Goal: Task Accomplishment & Management: Use online tool/utility

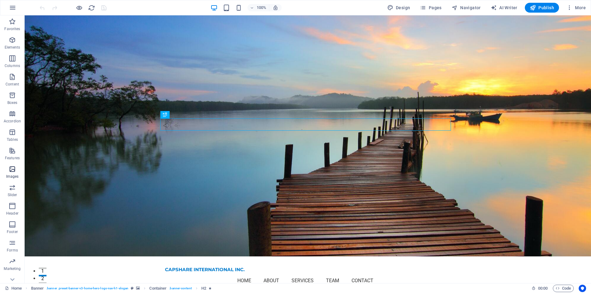
click at [15, 167] on icon "button" at bounding box center [12, 169] width 7 height 7
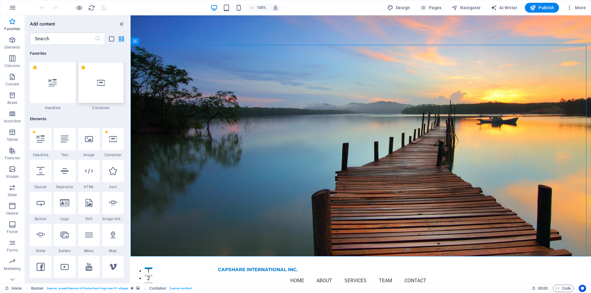
click at [111, 87] on div at bounding box center [101, 82] width 46 height 41
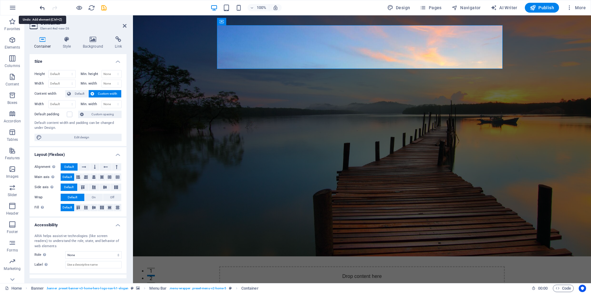
click at [41, 6] on icon "undo" at bounding box center [42, 7] width 7 height 7
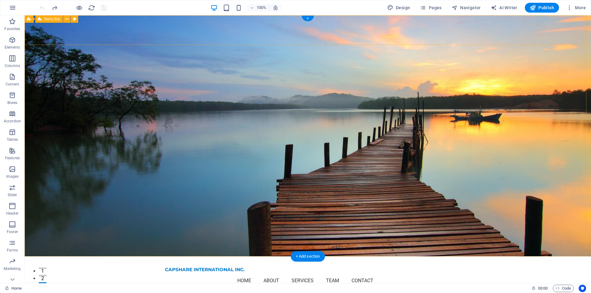
click at [57, 257] on div "CAPSHARE INTERNATIONAL INC. Home About Services Team Contact Menu" at bounding box center [308, 275] width 566 height 37
click at [70, 257] on div "CAPSHARE INTERNATIONAL INC. Home About Services Team Contact Menu" at bounding box center [308, 275] width 566 height 37
click at [66, 257] on div "CAPSHARE INTERNATIONAL INC. Home About Services Team Contact Menu" at bounding box center [308, 275] width 566 height 37
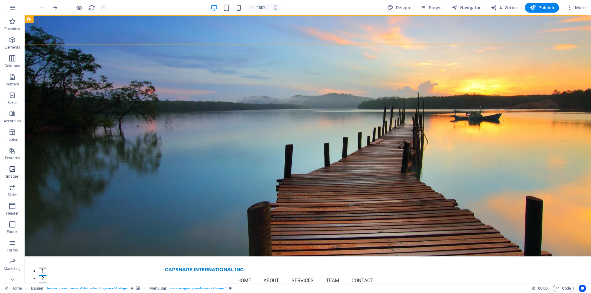
click at [13, 174] on span "Images" at bounding box center [12, 173] width 25 height 15
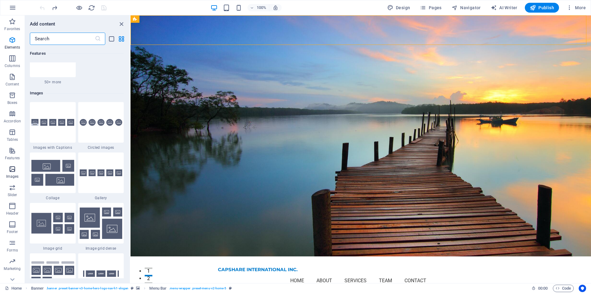
scroll to position [3120, 0]
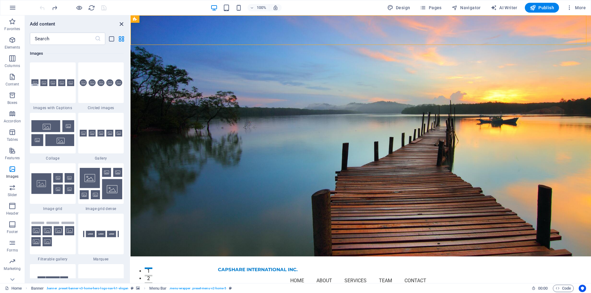
click at [121, 21] on icon "close panel" at bounding box center [121, 24] width 7 height 7
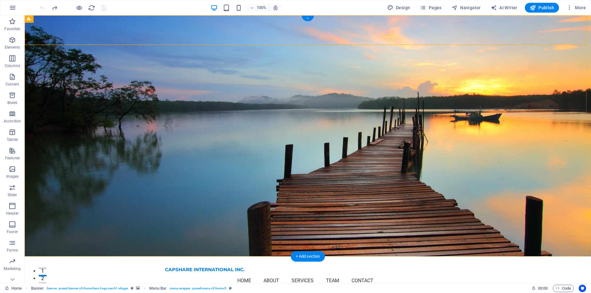
click at [309, 20] on div "+" at bounding box center [308, 19] width 12 height 6
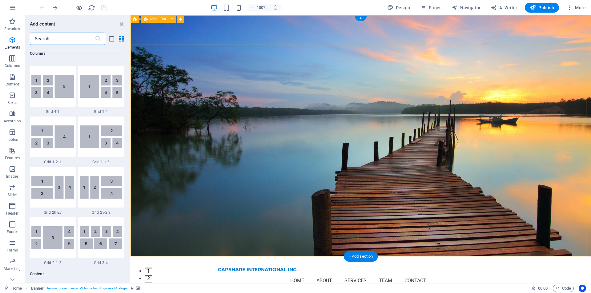
scroll to position [1077, 0]
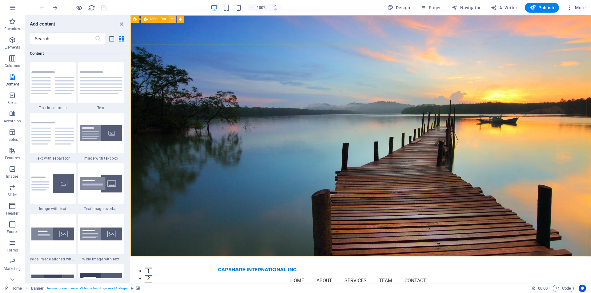
click at [171, 20] on icon at bounding box center [172, 19] width 3 height 6
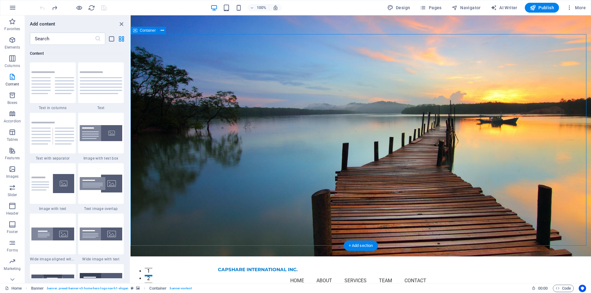
scroll to position [62, 0]
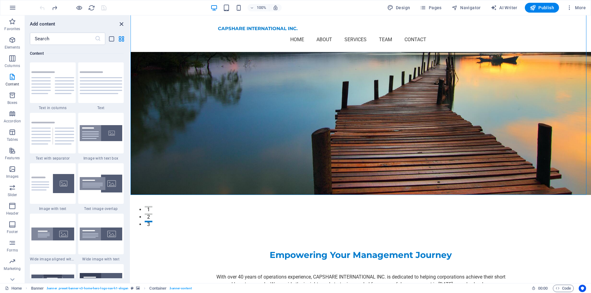
click at [121, 24] on icon "close panel" at bounding box center [121, 24] width 7 height 7
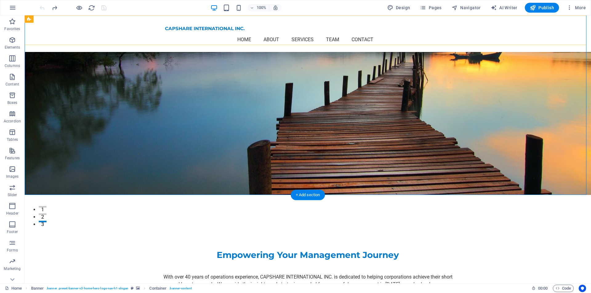
click at [42, 21] on div "CAPSHARE INTERNATIONAL INC. Home About Services Team Contact Menu" at bounding box center [308, 33] width 566 height 37
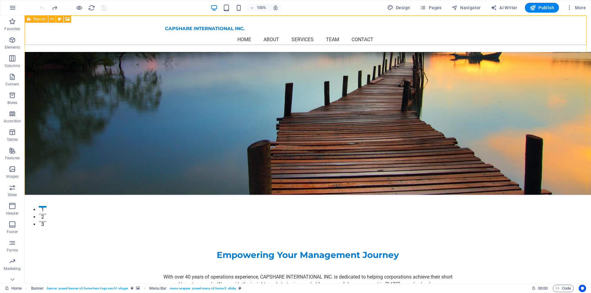
click at [39, 21] on span "Banner" at bounding box center [40, 19] width 12 height 4
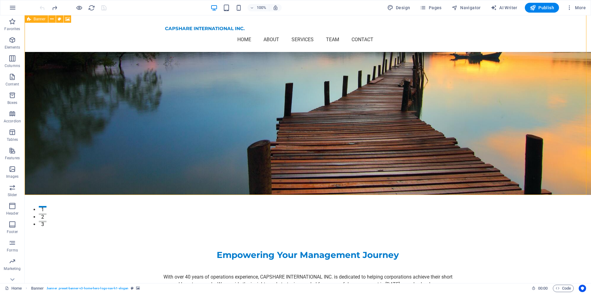
click at [39, 21] on span "Banner" at bounding box center [40, 19] width 12 height 4
select select "vh"
select select "header"
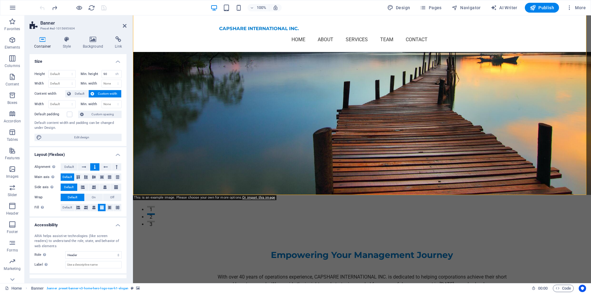
scroll to position [25, 0]
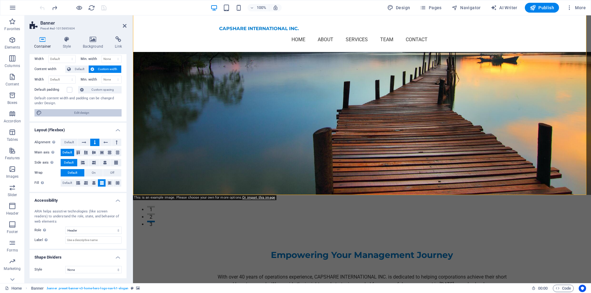
click at [72, 114] on span "Edit design" at bounding box center [82, 112] width 76 height 7
select select "rem"
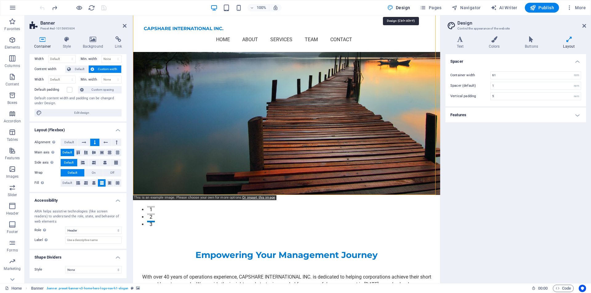
click at [405, 7] on span "Design" at bounding box center [398, 8] width 23 height 6
click at [161, 20] on icon at bounding box center [159, 19] width 3 height 6
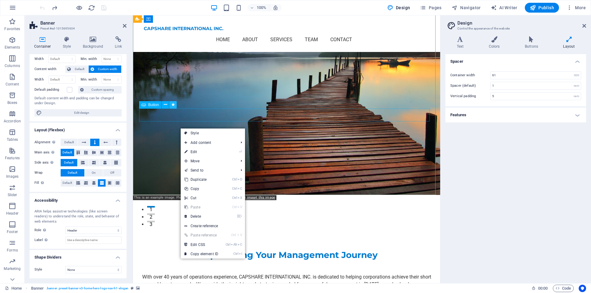
click at [174, 102] on icon at bounding box center [172, 105] width 3 height 6
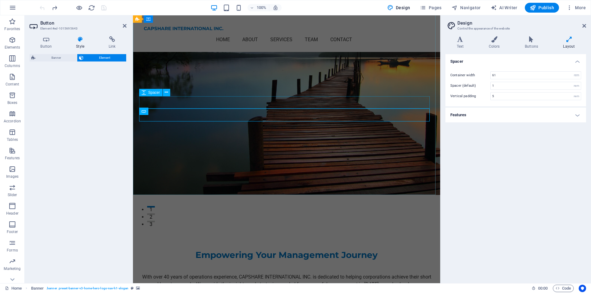
select select "move-bottom-to-top"
select select "s"
select select "onload"
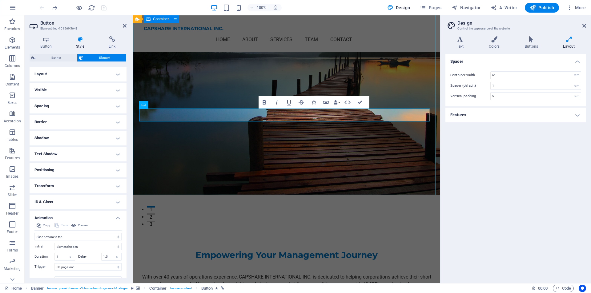
click at [182, 195] on div "Empowering Your Management Journey With over 40 years of operations experience,…" at bounding box center [286, 266] width 307 height 143
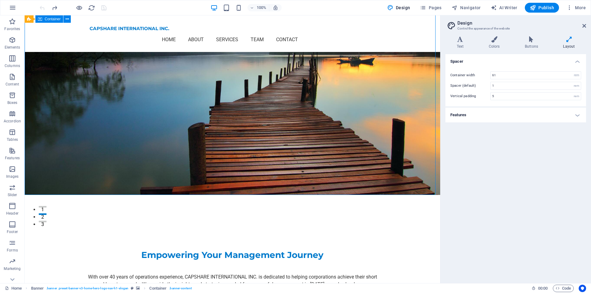
click at [144, 195] on div "Empowering Your Management Journey With over 40 years of operations experience,…" at bounding box center [232, 266] width 415 height 143
click at [54, 28] on div "CAPSHARE INTERNATIONAL INC. Home About Services Team Contact Menu" at bounding box center [232, 33] width 415 height 37
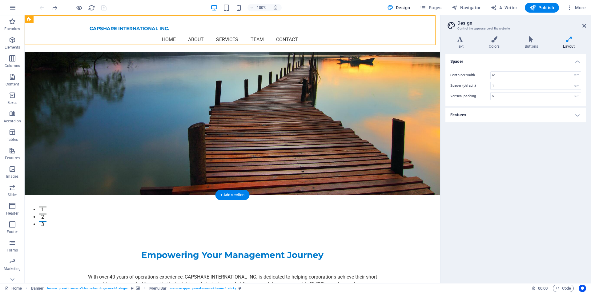
click at [54, 28] on div "CAPSHARE INTERNATIONAL INC. Home About Services Team Contact Menu" at bounding box center [232, 33] width 415 height 37
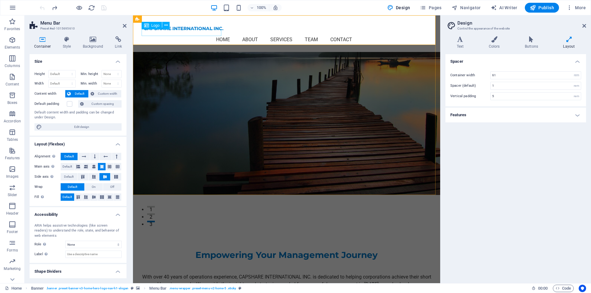
click at [148, 28] on icon at bounding box center [146, 25] width 5 height 7
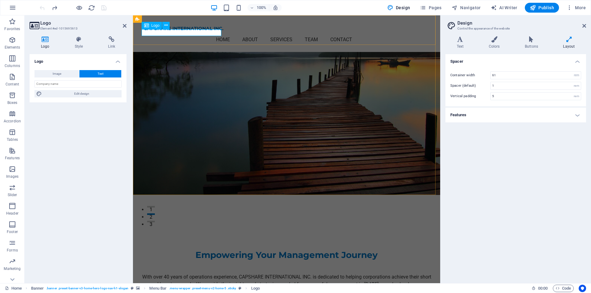
click at [156, 24] on span "Logo" at bounding box center [155, 26] width 8 height 4
click at [156, 25] on span "Logo" at bounding box center [155, 26] width 8 height 4
click at [63, 71] on button "Image" at bounding box center [56, 73] width 45 height 7
select select "DISABLED_OPTION_VALUE"
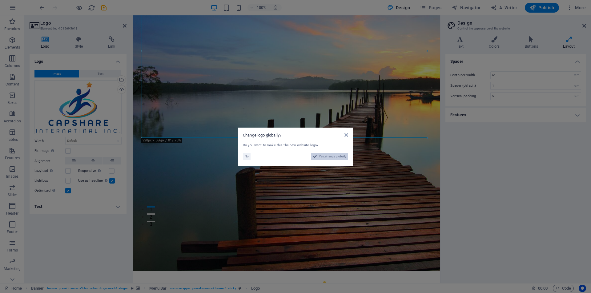
click at [326, 156] on span "Yes, change globally" at bounding box center [332, 156] width 27 height 7
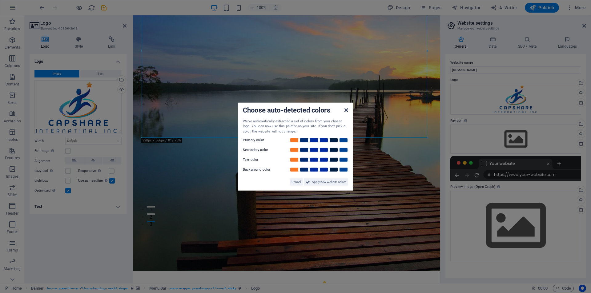
click at [346, 110] on icon at bounding box center [346, 109] width 4 height 5
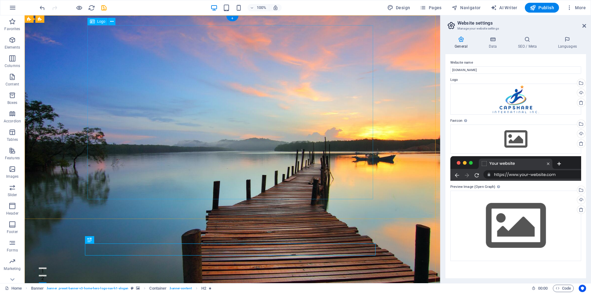
drag, startPoint x: 372, startPoint y: 198, endPoint x: 350, endPoint y: 170, distance: 35.4
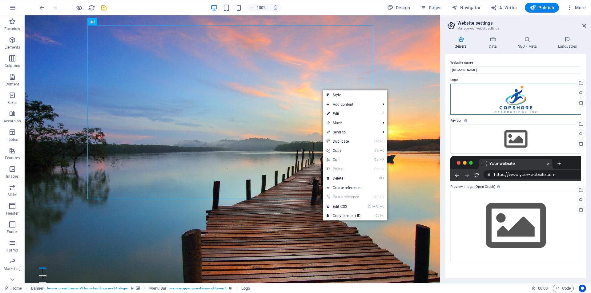
click at [464, 91] on div "Drag files here, click to choose files or select files from Files or our free s…" at bounding box center [515, 99] width 131 height 31
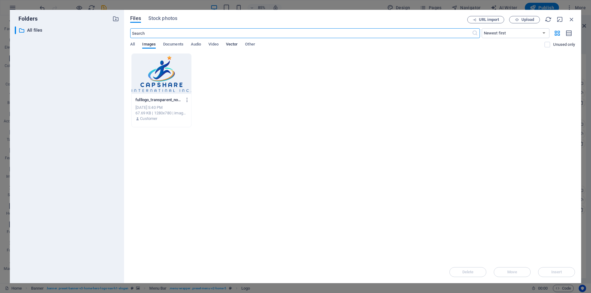
click at [230, 46] on span "Vector" at bounding box center [232, 45] width 12 height 9
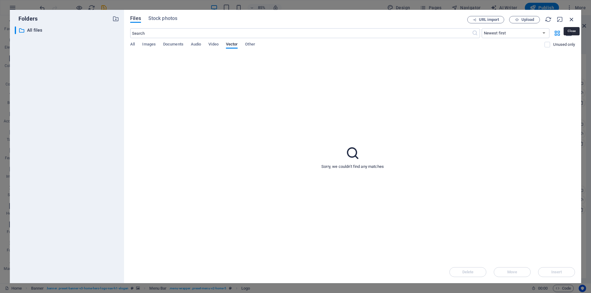
click at [571, 18] on icon "button" at bounding box center [571, 19] width 7 height 7
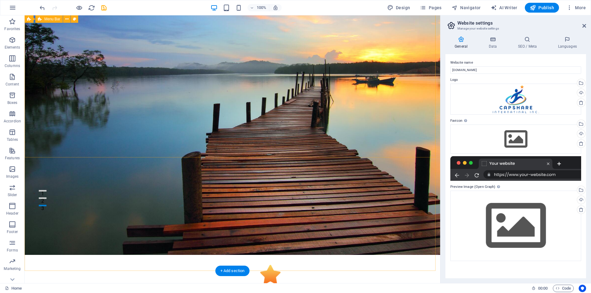
scroll to position [62, 0]
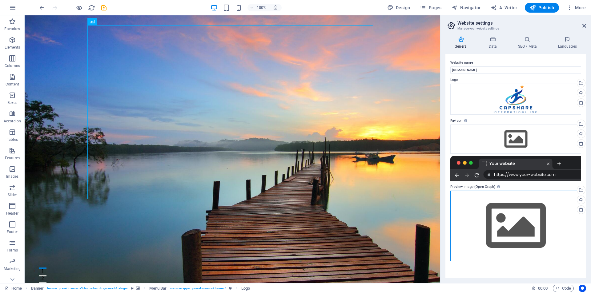
click at [513, 214] on div "Drag files here, click to choose files or select files from Files or our free s…" at bounding box center [515, 226] width 131 height 70
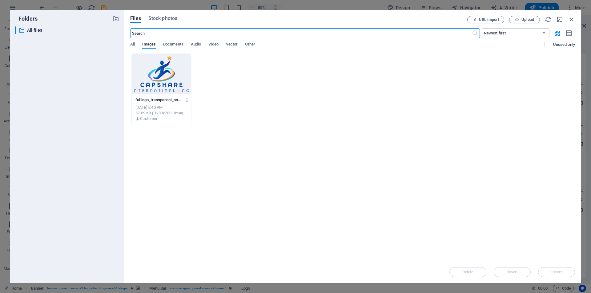
click at [187, 99] on icon "button" at bounding box center [187, 100] width 6 height 6
click at [184, 115] on h6 "Preview" at bounding box center [191, 115] width 26 height 7
click at [307, 106] on div "fulllogo_transparent_nobuffer-Copy-_JOqskGnpM8CvsmMqZ3MSw.png fulllogo_transpar…" at bounding box center [352, 91] width 445 height 74
click at [569, 19] on icon "button" at bounding box center [571, 19] width 7 height 7
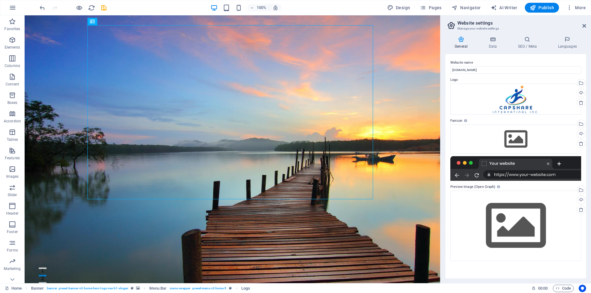
click at [527, 168] on div at bounding box center [515, 168] width 131 height 25
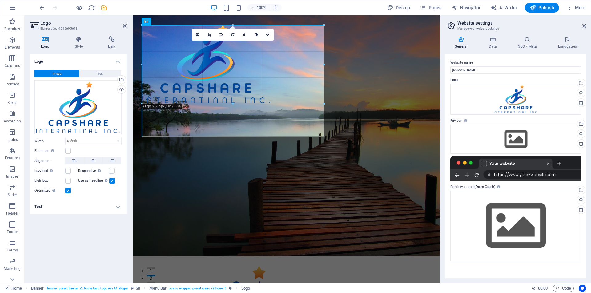
drag, startPoint x: 141, startPoint y: 198, endPoint x: 284, endPoint y: 136, distance: 155.7
type input "592"
select select "px"
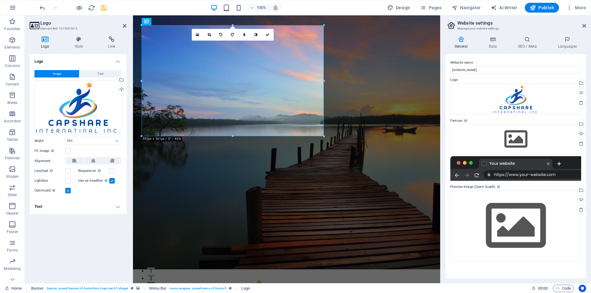
click at [104, 232] on div "Logo Image Text Drag files here, click to choose files or select files from Fil…" at bounding box center [78, 166] width 97 height 224
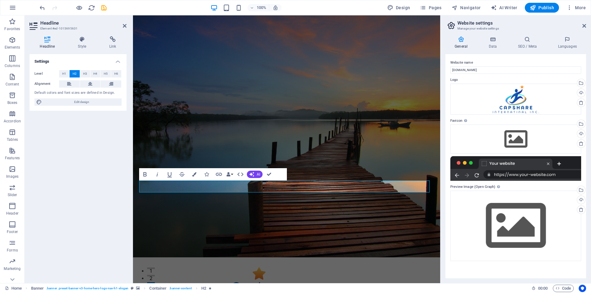
click at [77, 200] on div "Settings Level H1 H2 H3 H4 H5 H6 Alignment Default colors and font sizes are de…" at bounding box center [78, 166] width 97 height 224
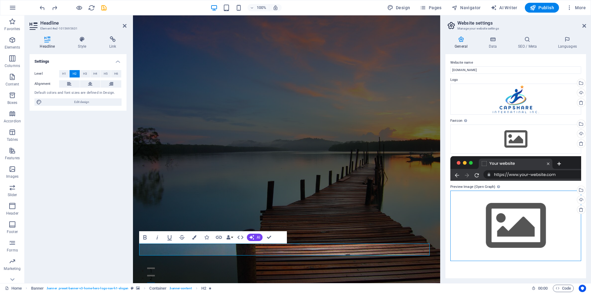
click at [484, 228] on div "Drag files here, click to choose files or select files from Files or our free s…" at bounding box center [515, 226] width 131 height 70
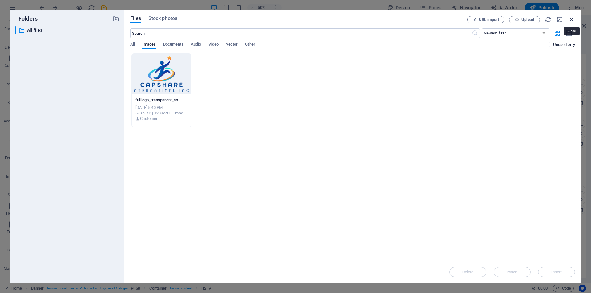
click at [572, 17] on icon "button" at bounding box center [571, 19] width 7 height 7
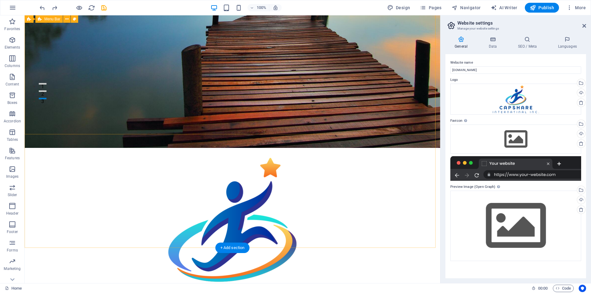
scroll to position [62, 0]
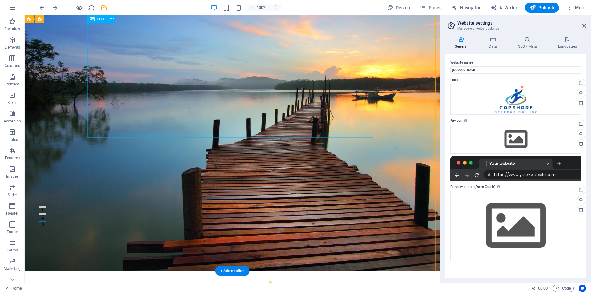
click at [112, 20] on icon at bounding box center [111, 19] width 3 height 6
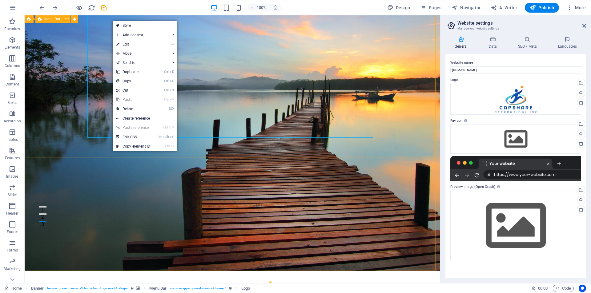
click at [56, 21] on span "Menu Bar" at bounding box center [52, 19] width 16 height 4
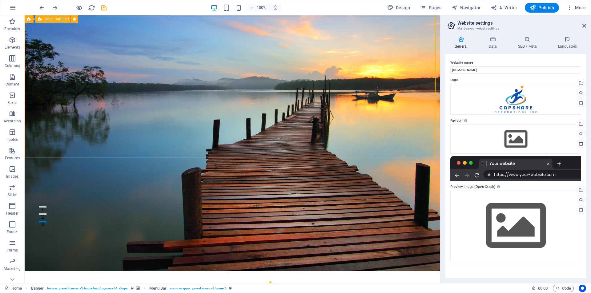
click at [56, 21] on span "Menu Bar" at bounding box center [52, 19] width 16 height 4
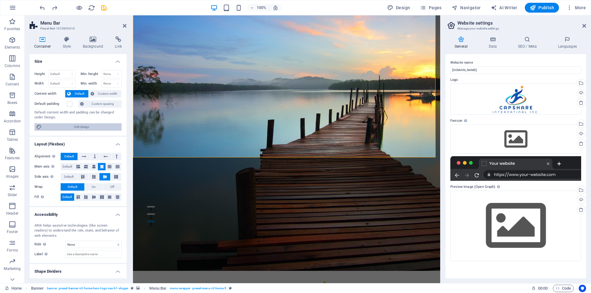
click at [95, 128] on span "Edit design" at bounding box center [82, 126] width 76 height 7
select select "rem"
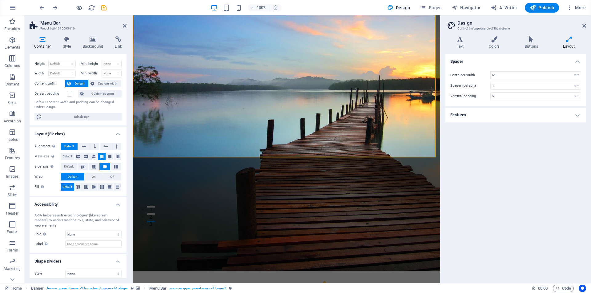
scroll to position [14, 0]
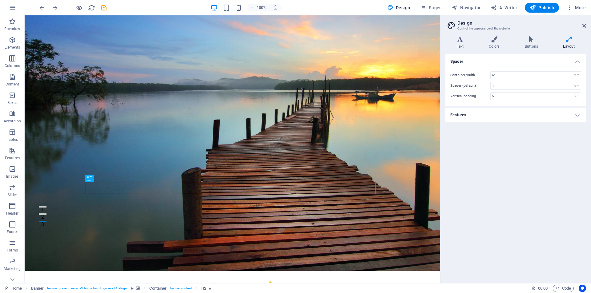
scroll to position [0, 0]
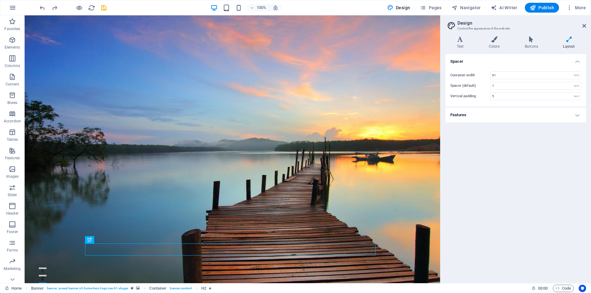
click at [566, 41] on icon at bounding box center [569, 39] width 34 height 6
click at [568, 39] on icon at bounding box center [569, 39] width 34 height 6
click at [583, 25] on icon at bounding box center [584, 25] width 4 height 5
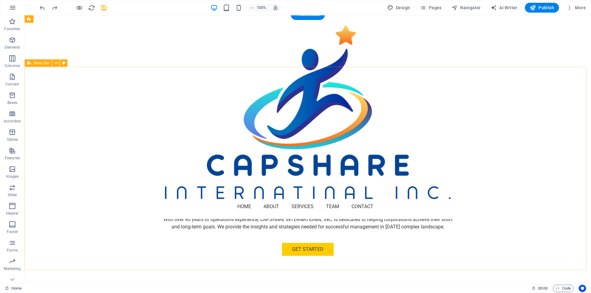
scroll to position [185, 0]
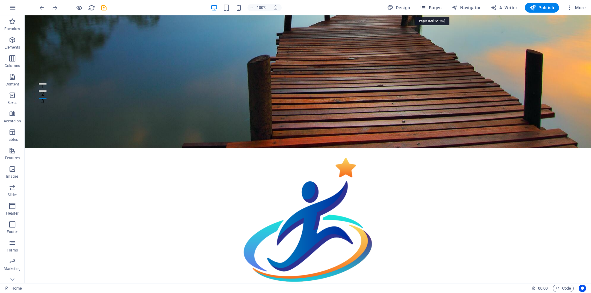
click at [430, 10] on span "Pages" at bounding box center [431, 8] width 22 height 6
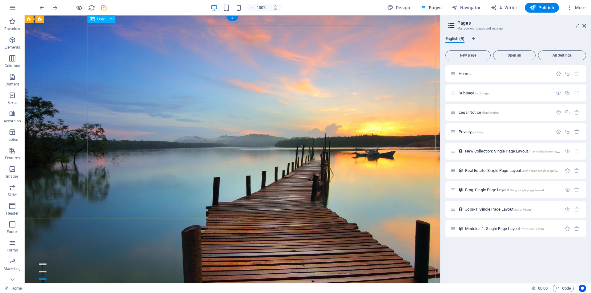
scroll to position [0, 0]
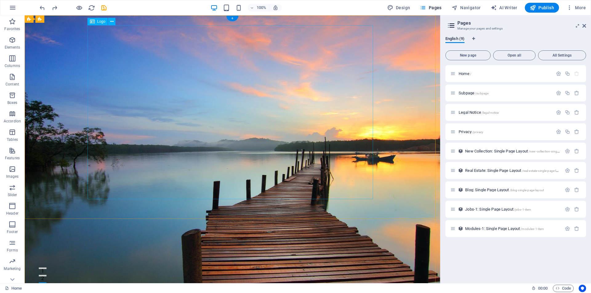
click at [490, 78] on div "Home /" at bounding box center [515, 73] width 141 height 17
click at [461, 73] on span "Home /" at bounding box center [464, 73] width 13 height 5
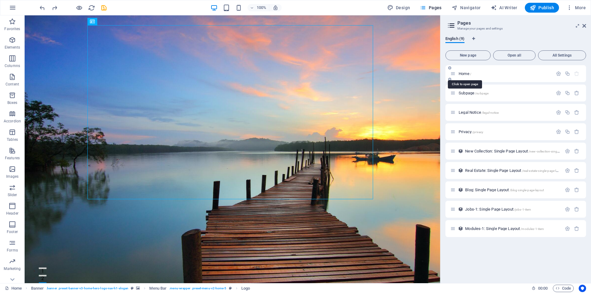
click at [461, 73] on span "Home /" at bounding box center [464, 73] width 13 height 5
click at [506, 68] on div "Home /" at bounding box center [515, 73] width 141 height 17
click at [557, 73] on icon "button" at bounding box center [558, 73] width 5 height 5
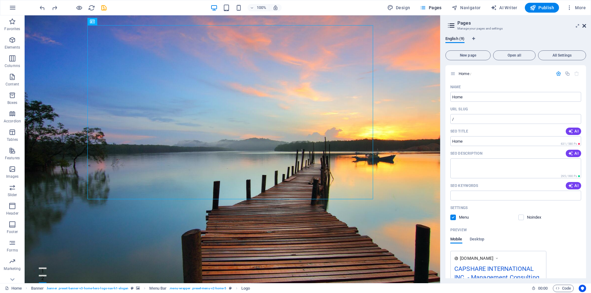
click at [584, 24] on icon at bounding box center [584, 25] width 4 height 5
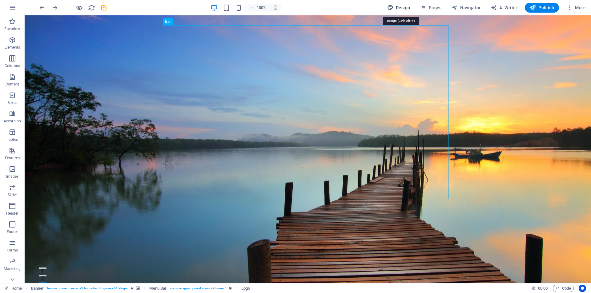
click at [402, 9] on span "Design" at bounding box center [398, 8] width 23 height 6
select select "rem"
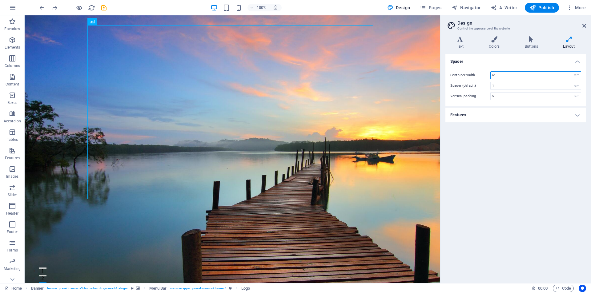
click at [513, 77] on input "61" at bounding box center [535, 75] width 90 height 7
drag, startPoint x: 508, startPoint y: 77, endPoint x: 484, endPoint y: 79, distance: 24.1
click at [484, 79] on div "Container width 61 rem px" at bounding box center [515, 75] width 131 height 8
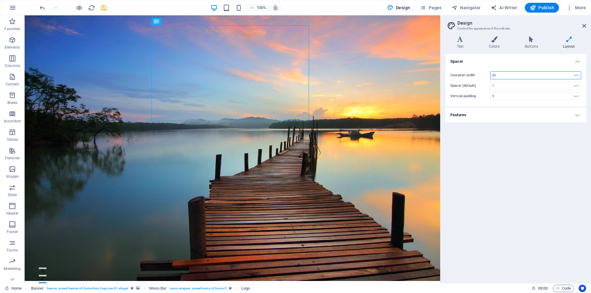
type input "35"
click at [563, 42] on h4 "Layout" at bounding box center [569, 42] width 34 height 13
click at [569, 46] on h4 "Layout" at bounding box center [569, 42] width 34 height 13
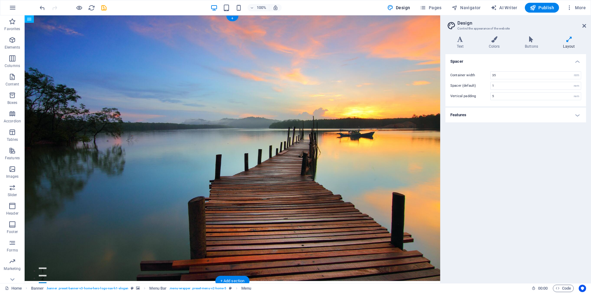
drag, startPoint x: 276, startPoint y: 130, endPoint x: 261, endPoint y: 26, distance: 105.4
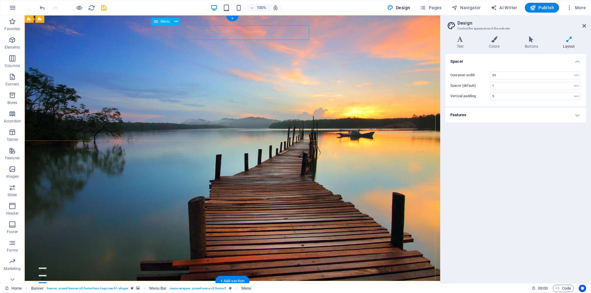
select select
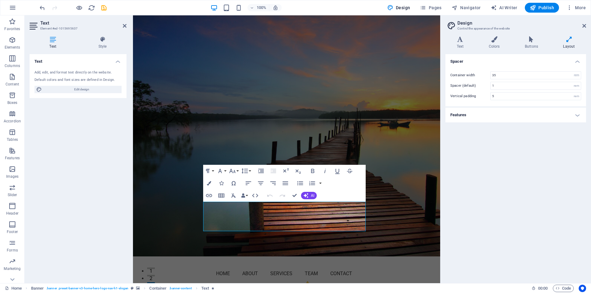
click at [70, 218] on div "Text Add, edit, and format text directly on the website. Default colors and fon…" at bounding box center [78, 166] width 97 height 224
click at [490, 193] on div "Spacer Container width 35 rem px Spacer (default) 1 rem Vertical padding 5 rem …" at bounding box center [515, 166] width 141 height 224
click at [125, 27] on icon at bounding box center [125, 25] width 4 height 5
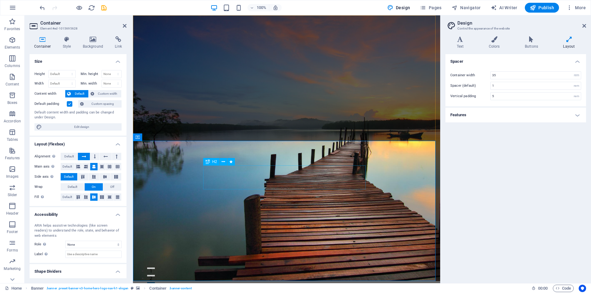
click at [428, 8] on span "Pages" at bounding box center [431, 8] width 22 height 6
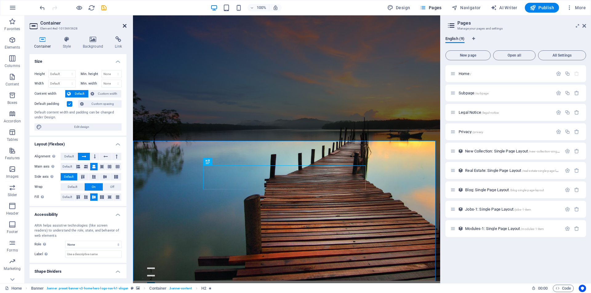
click at [125, 26] on icon at bounding box center [125, 25] width 4 height 5
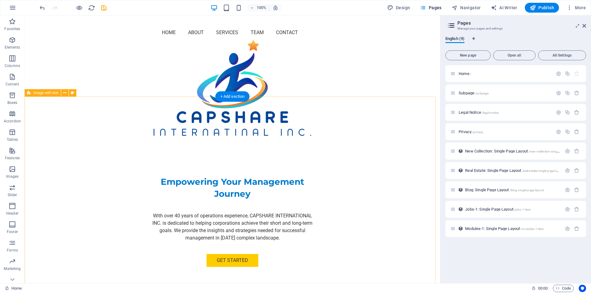
scroll to position [308, 0]
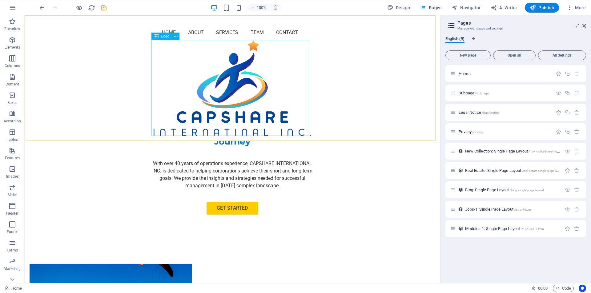
click at [250, 105] on div at bounding box center [233, 88] width 158 height 96
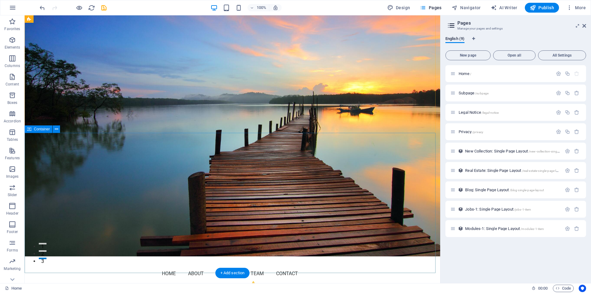
scroll to position [0, 0]
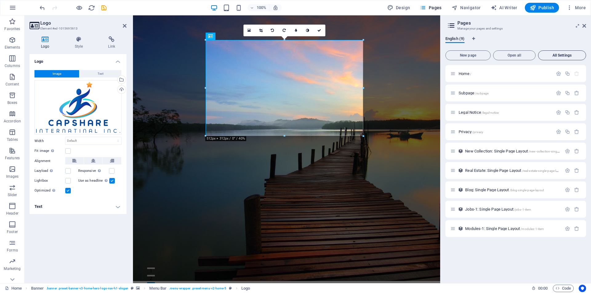
click at [554, 58] on button "All Settings" at bounding box center [562, 55] width 48 height 10
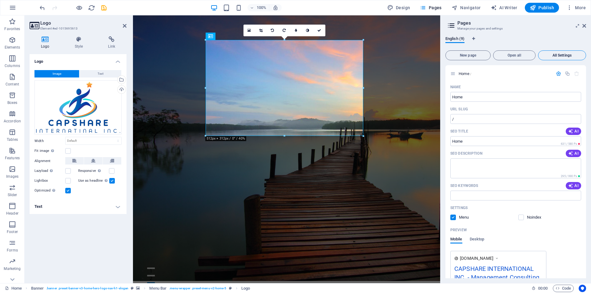
scroll to position [1182, 0]
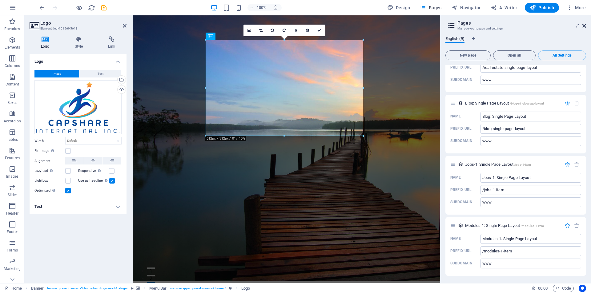
click at [583, 25] on icon at bounding box center [584, 25] width 4 height 5
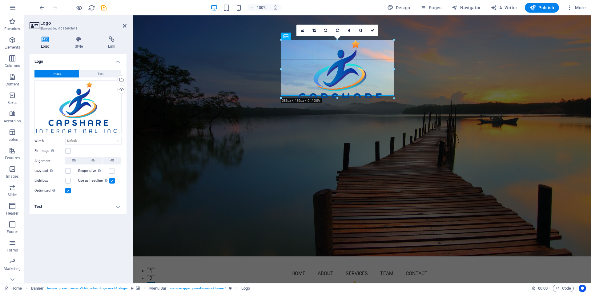
drag, startPoint x: 438, startPoint y: 39, endPoint x: 210, endPoint y: 64, distance: 228.5
type input "367"
select select "px"
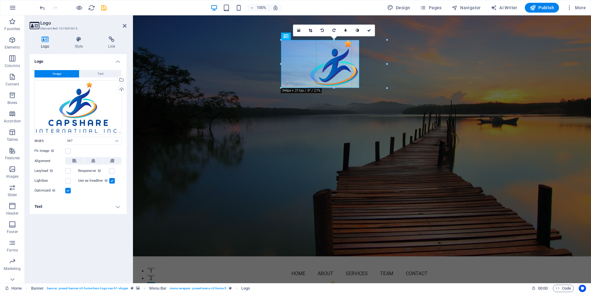
drag, startPoint x: 393, startPoint y: 108, endPoint x: 358, endPoint y: 82, distance: 43.5
type input "253"
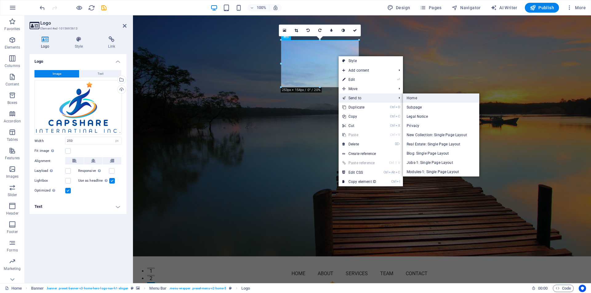
click at [415, 98] on link "Home" at bounding box center [441, 98] width 76 height 9
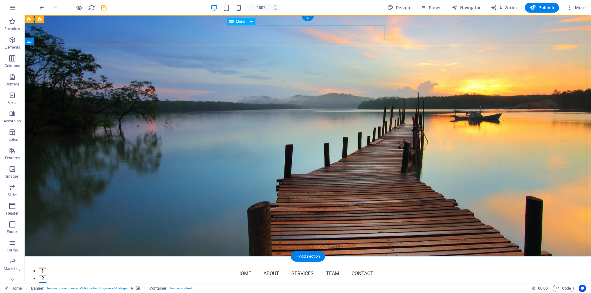
click at [242, 266] on nav "Home About Services Team Contact" at bounding box center [308, 273] width 158 height 15
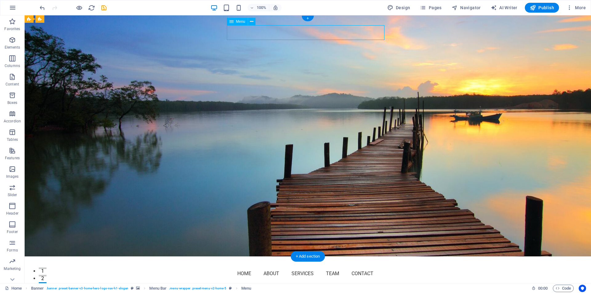
click at [242, 266] on nav "Home About Services Team Contact" at bounding box center [308, 273] width 158 height 15
select select
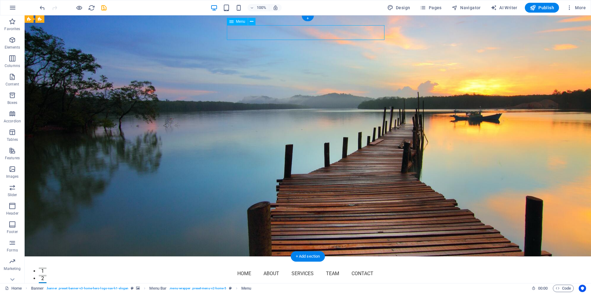
select select
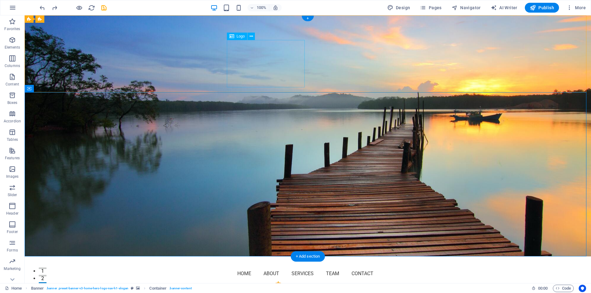
select select "px"
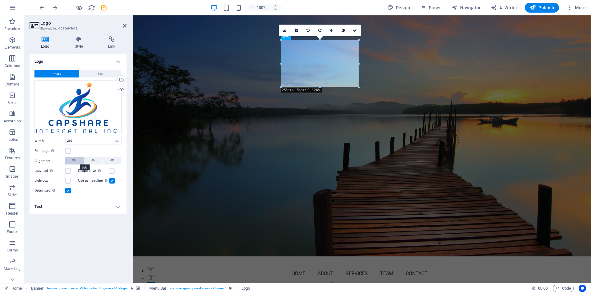
click at [78, 161] on button at bounding box center [74, 160] width 18 height 7
click at [115, 162] on button at bounding box center [112, 160] width 18 height 7
click at [78, 162] on button at bounding box center [74, 160] width 18 height 7
click at [117, 206] on h4 "Text" at bounding box center [78, 206] width 97 height 15
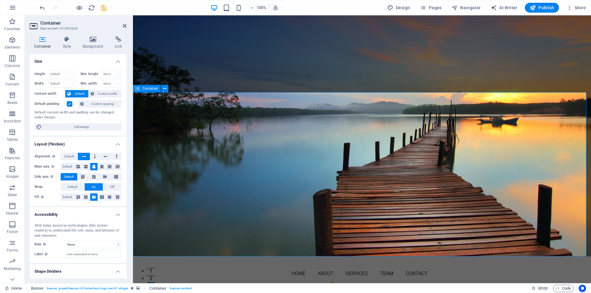
click at [126, 27] on icon at bounding box center [125, 25] width 4 height 5
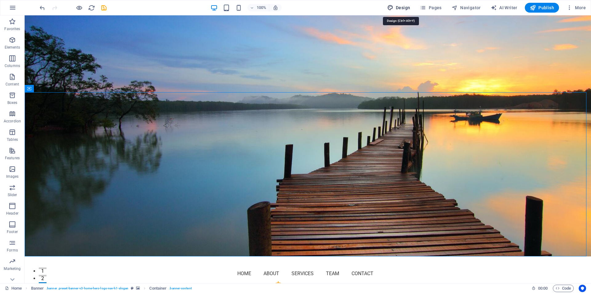
click at [405, 9] on span "Design" at bounding box center [398, 8] width 23 height 6
select select "rem"
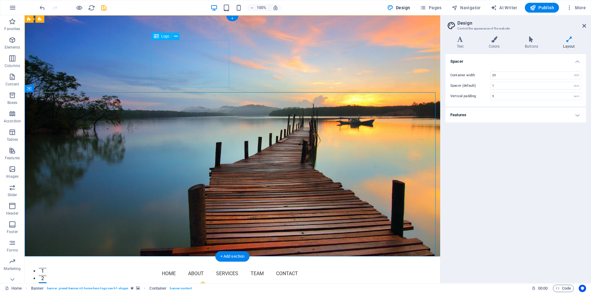
select select "px"
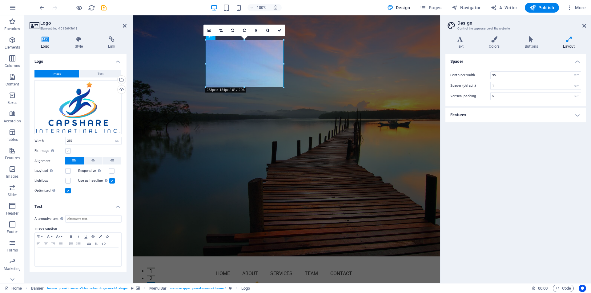
click at [66, 152] on label at bounding box center [68, 151] width 6 height 6
click at [0, 0] on input "Fit image Automatically fit image to a fixed width and height" at bounding box center [0, 0] width 0 height 0
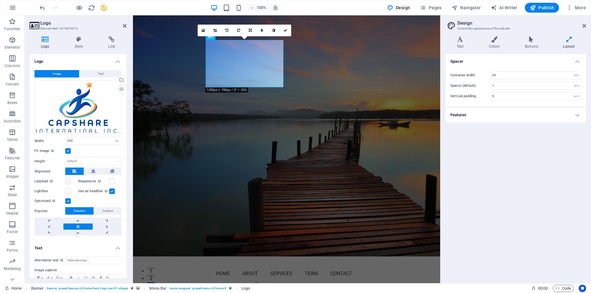
click at [69, 179] on label at bounding box center [68, 182] width 6 height 6
click at [0, 0] on input "Lazyload Loading images after the page loads improves page speed." at bounding box center [0, 0] width 0 height 0
click at [110, 181] on label at bounding box center [112, 182] width 6 height 6
click at [0, 0] on input "Responsive Automatically load retina image and smartphone optimized sizes." at bounding box center [0, 0] width 0 height 0
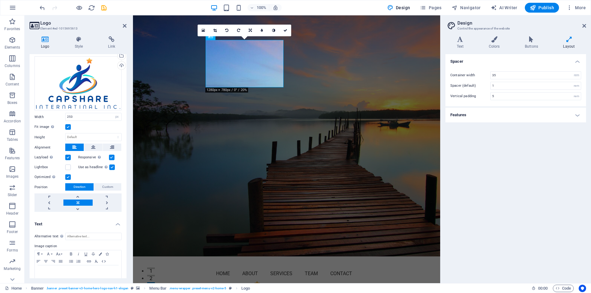
scroll to position [34, 0]
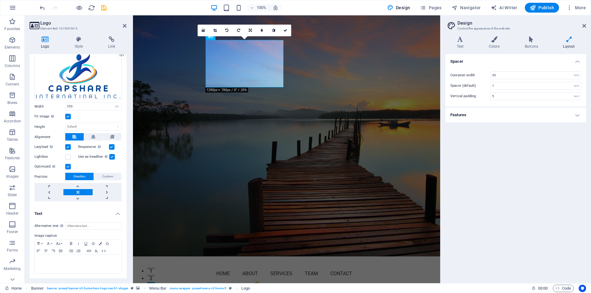
click at [38, 174] on label "Position" at bounding box center [49, 176] width 31 height 7
click at [39, 175] on label "Position" at bounding box center [49, 176] width 31 height 7
click at [105, 174] on span "Custom" at bounding box center [107, 176] width 11 height 7
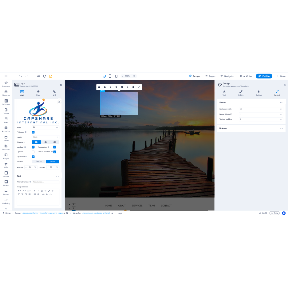
scroll to position [27, 0]
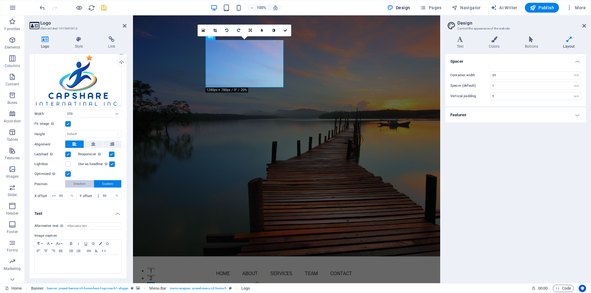
click at [87, 185] on button "Direction" at bounding box center [79, 183] width 28 height 7
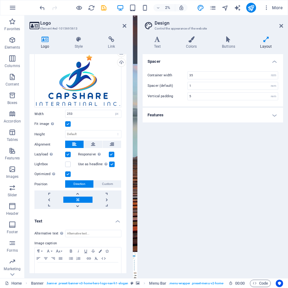
click at [206, 212] on div "Spacer Container width 35 rem px Spacer (default) 1 rem Vertical padding 5 rem …" at bounding box center [213, 163] width 141 height 219
type input "61"
click at [125, 25] on icon at bounding box center [125, 25] width 4 height 5
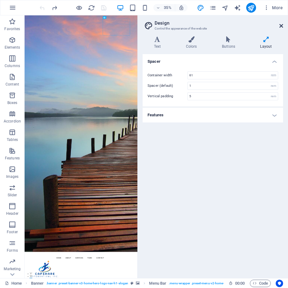
click at [281, 25] on icon at bounding box center [282, 25] width 4 height 5
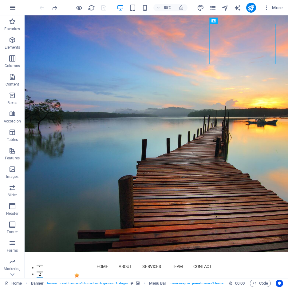
click at [13, 6] on icon "button" at bounding box center [12, 7] width 7 height 7
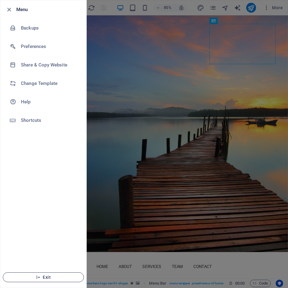
click at [50, 278] on span "Exit" at bounding box center [43, 277] width 71 height 5
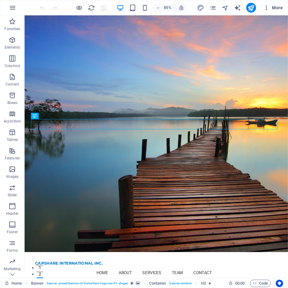
click at [267, 6] on icon "button" at bounding box center [267, 8] width 6 height 6
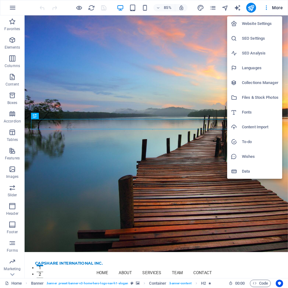
click at [16, 6] on div at bounding box center [144, 144] width 288 height 288
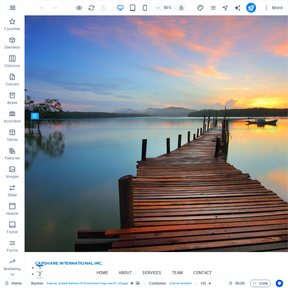
click at [11, 8] on icon "button" at bounding box center [12, 7] width 7 height 7
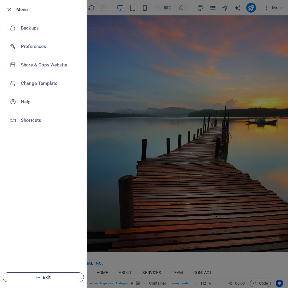
click at [38, 276] on icon "button" at bounding box center [38, 277] width 4 height 4
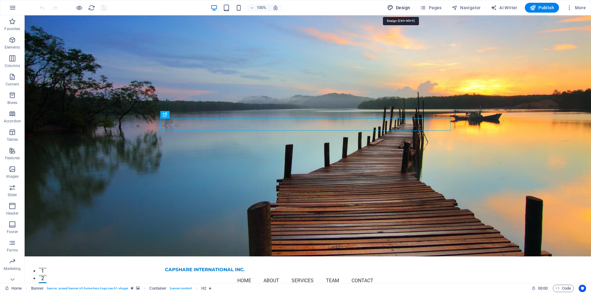
click at [288, 5] on span "Design" at bounding box center [398, 8] width 23 height 6
select select "px"
select select "200"
select select "px"
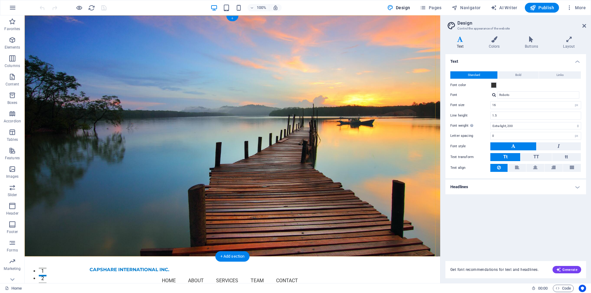
click at [231, 19] on div "+" at bounding box center [232, 19] width 12 height 6
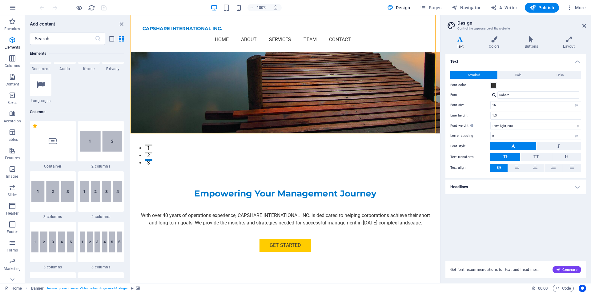
scroll to position [431, 0]
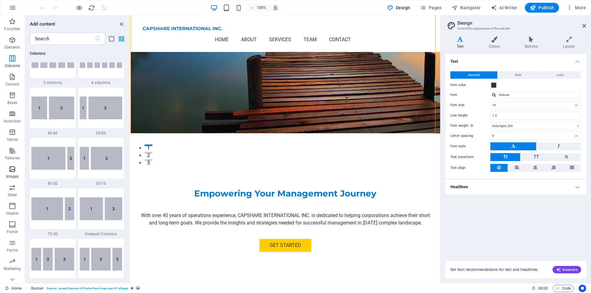
click at [11, 171] on icon "button" at bounding box center [12, 169] width 7 height 7
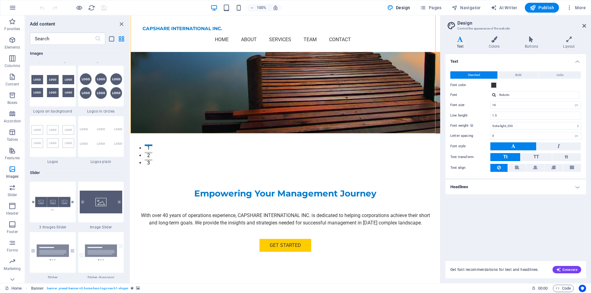
scroll to position [3428, 0]
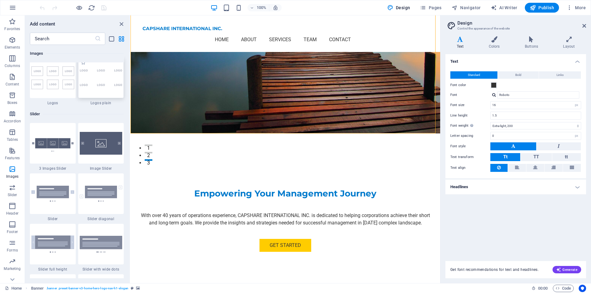
click at [107, 78] on img at bounding box center [101, 78] width 43 height 18
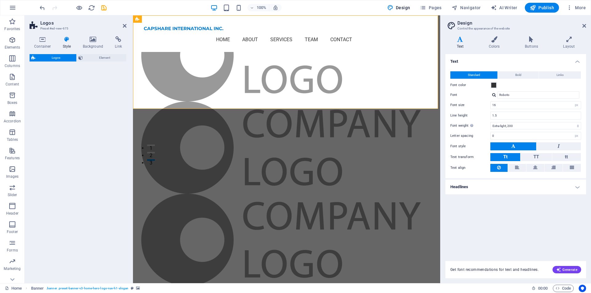
select select "rem"
select select "preset-partners-v3-plain"
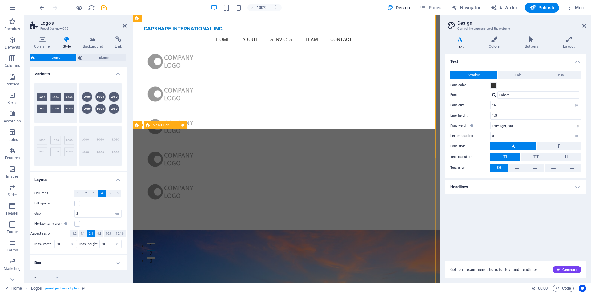
scroll to position [0, 0]
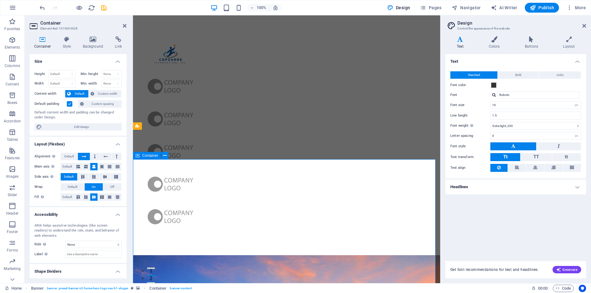
click at [288, 91] on div at bounding box center [286, 135] width 307 height 240
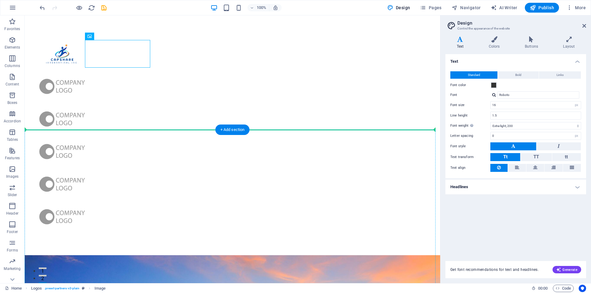
drag, startPoint x: 120, startPoint y: 57, endPoint x: 59, endPoint y: 142, distance: 104.8
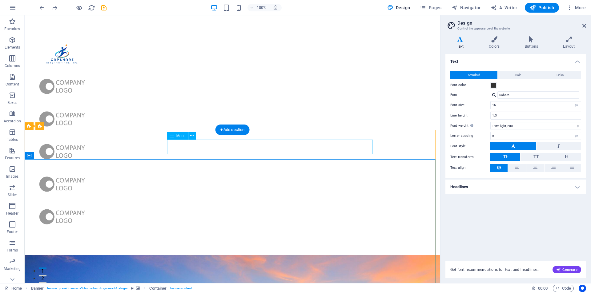
select select
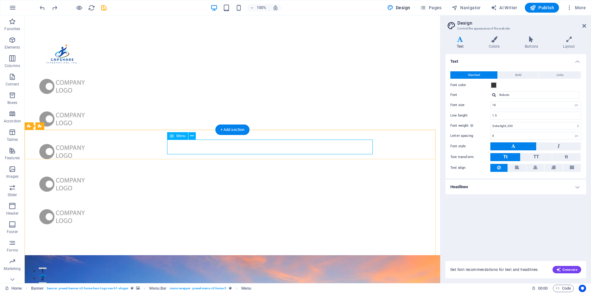
select select
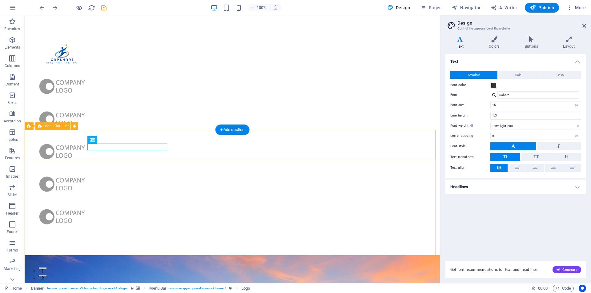
drag, startPoint x: 137, startPoint y: 144, endPoint x: 154, endPoint y: 135, distance: 19.7
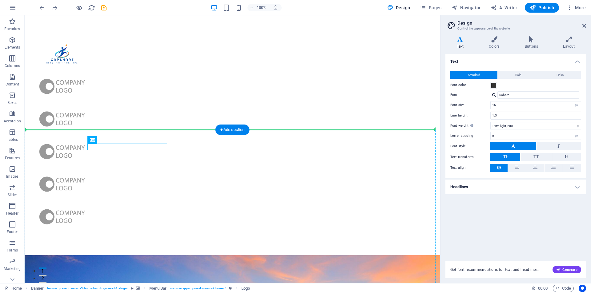
drag, startPoint x: 139, startPoint y: 147, endPoint x: 202, endPoint y: 136, distance: 63.1
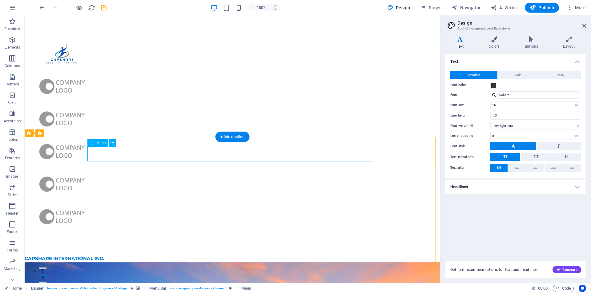
select select
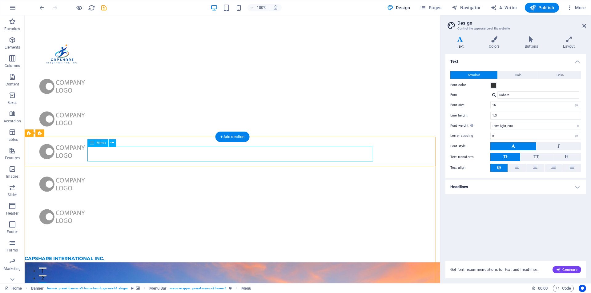
select select
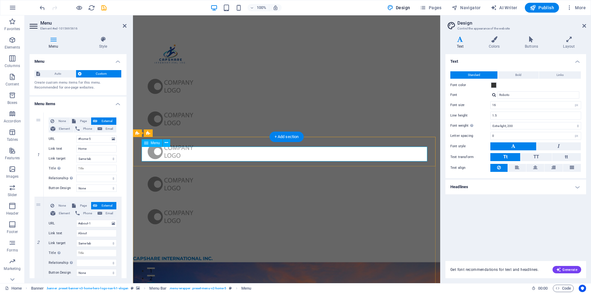
click at [288, 167] on button at bounding box center [535, 168] width 18 height 8
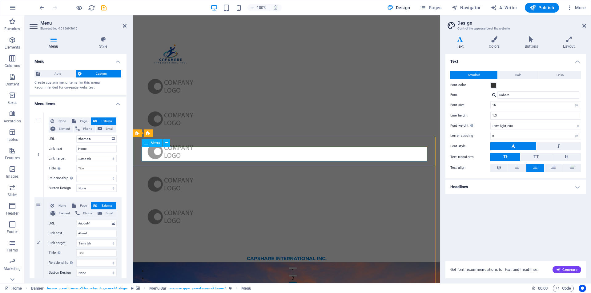
click at [150, 142] on div "Menu" at bounding box center [152, 142] width 21 height 7
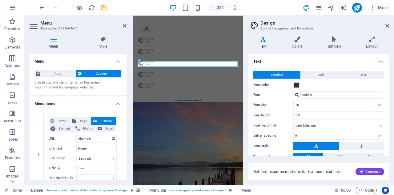
click at [288, 24] on aside "Design Control the appearance of the website Variants Text Colors Buttons Layou…" at bounding box center [318, 100] width 151 height 170
click at [288, 26] on icon at bounding box center [387, 25] width 4 height 5
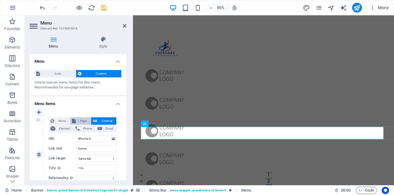
click at [83, 121] on span "Page" at bounding box center [83, 121] width 11 height 7
select select
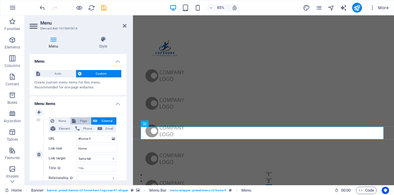
select select
click at [97, 120] on button "External" at bounding box center [103, 121] width 25 height 7
select select "blank"
select select
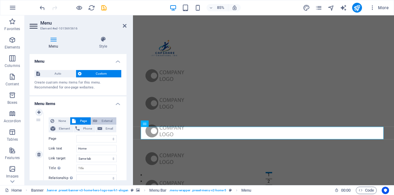
select select
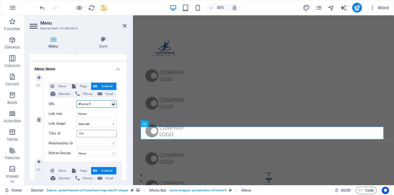
scroll to position [41, 0]
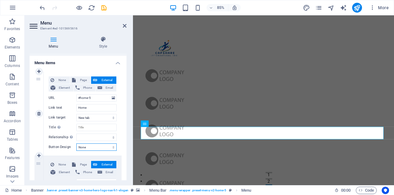
click at [111, 146] on select "None Default Primary Secondary" at bounding box center [96, 147] width 40 height 7
select select "default"
click at [76, 144] on select "None Default Primary Secondary" at bounding box center [96, 147] width 40 height 7
select select
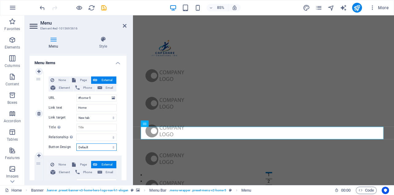
select select
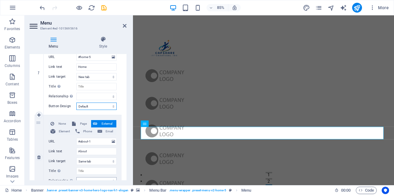
scroll to position [0, 0]
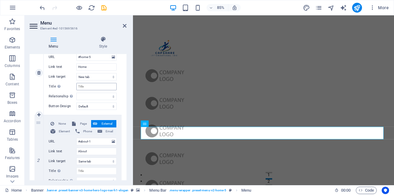
scroll to position [123, 0]
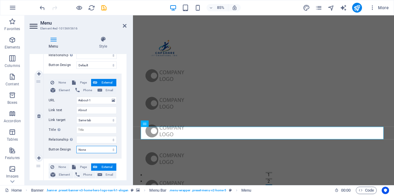
click at [113, 150] on select "None Default Primary Secondary" at bounding box center [96, 149] width 40 height 7
select select "default"
click at [76, 146] on select "None Default Primary Secondary" at bounding box center [96, 149] width 40 height 7
select select
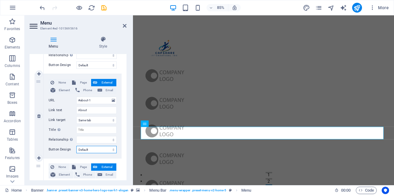
select select
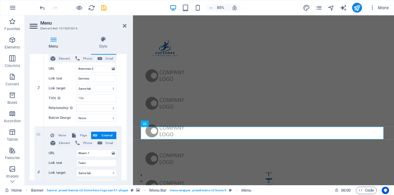
scroll to position [246, 0]
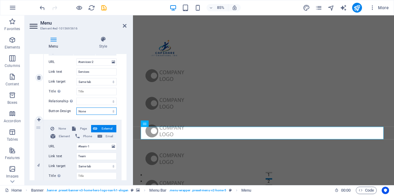
click at [111, 111] on select "None Default Primary Secondary" at bounding box center [96, 111] width 40 height 7
select select "default"
click at [76, 108] on select "None Default Primary Secondary" at bounding box center [96, 111] width 40 height 7
select select
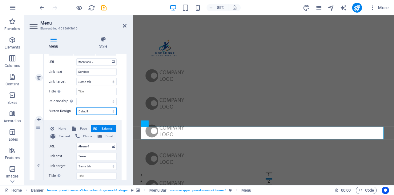
select select
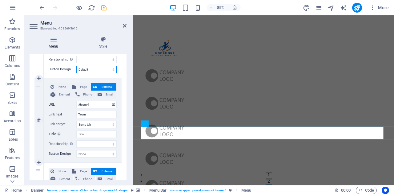
scroll to position [287, 0]
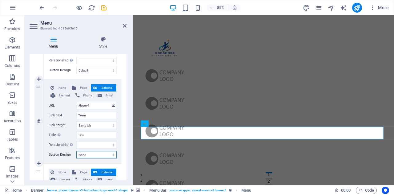
click at [113, 155] on select "None Default Primary Secondary" at bounding box center [96, 154] width 40 height 7
select select "default"
click at [76, 151] on select "None Default Primary Secondary" at bounding box center [96, 154] width 40 height 7
select select
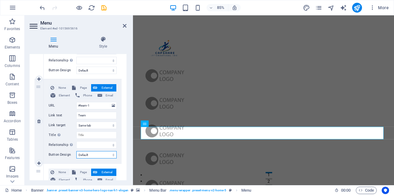
select select
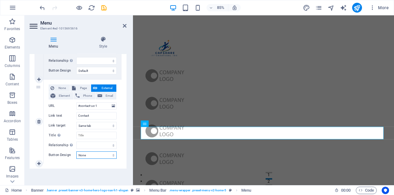
click at [112, 154] on select "None Default Primary Secondary" at bounding box center [96, 155] width 40 height 7
select select "default"
click at [76, 152] on select "None Default Primary Secondary" at bounding box center [96, 155] width 40 height 7
select select
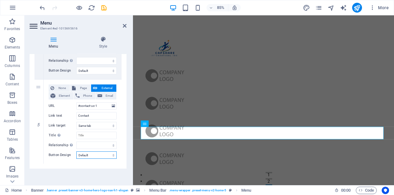
select select
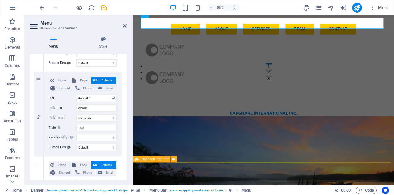
scroll to position [164, 0]
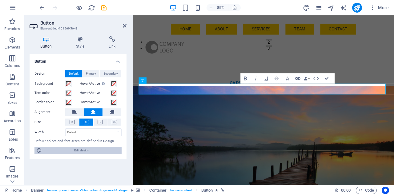
click at [88, 152] on span "Edit design" at bounding box center [82, 150] width 76 height 7
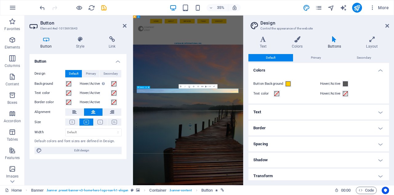
drag, startPoint x: 191, startPoint y: 229, endPoint x: 162, endPoint y: 299, distance: 75.8
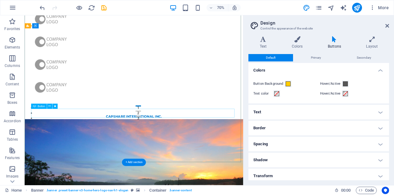
scroll to position [82, 0]
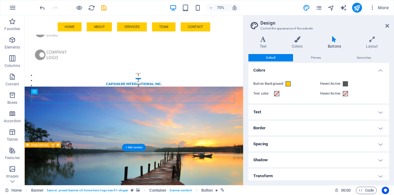
scroll to position [164, 0]
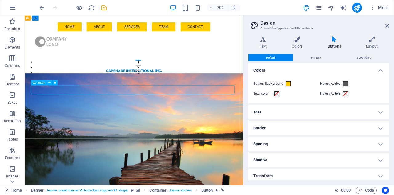
click at [35, 83] on icon at bounding box center [34, 82] width 3 height 5
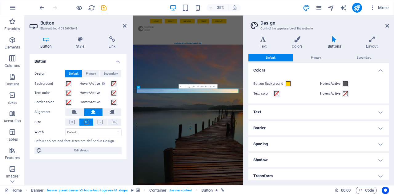
scroll to position [19, 0]
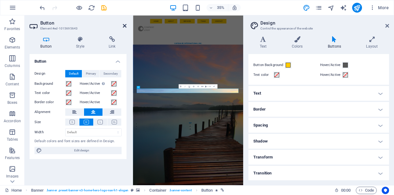
click at [123, 26] on icon at bounding box center [125, 25] width 4 height 5
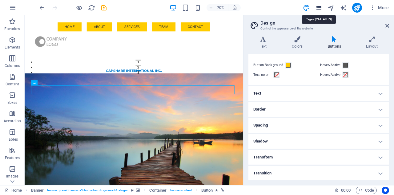
click at [288, 7] on icon "pages" at bounding box center [318, 7] width 7 height 7
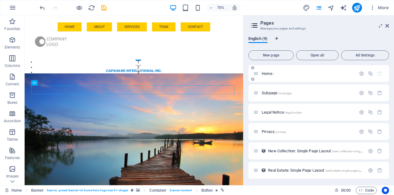
click at [288, 71] on div "Home /" at bounding box center [304, 73] width 102 height 7
click at [288, 91] on div "Subpage /subpage" at bounding box center [304, 93] width 102 height 7
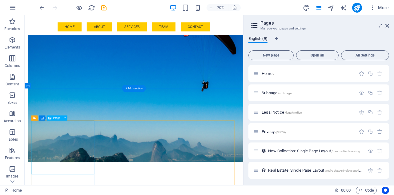
scroll to position [656, 0]
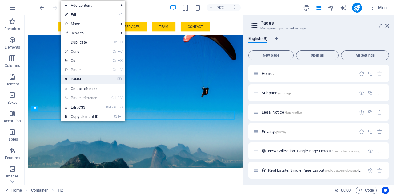
click at [93, 81] on link "⌦ Delete" at bounding box center [81, 79] width 41 height 9
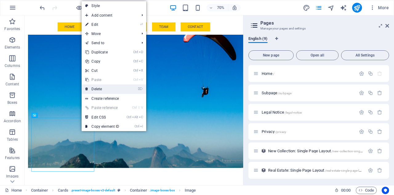
click at [107, 89] on link "⌦ Delete" at bounding box center [102, 89] width 41 height 9
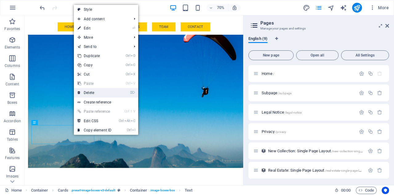
click at [95, 92] on link "⌦ Delete" at bounding box center [94, 92] width 41 height 9
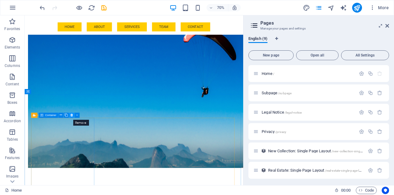
click at [70, 114] on icon at bounding box center [71, 115] width 2 height 5
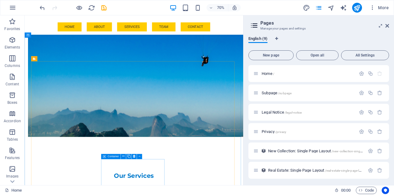
scroll to position [739, 0]
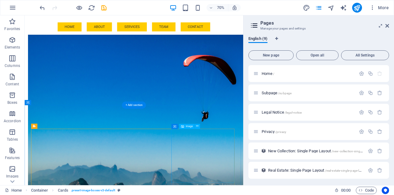
scroll to position [615, 0]
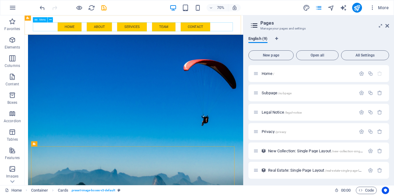
click at [212, 34] on nav "Home About Services Team Contact" at bounding box center [181, 31] width 286 height 13
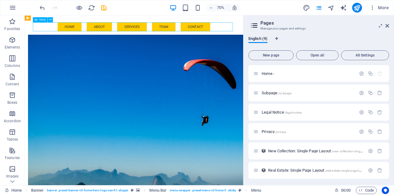
click at [212, 34] on nav "Home About Services Team Contact" at bounding box center [181, 31] width 286 height 13
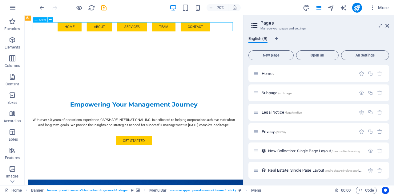
select select "default"
select select
select select "default"
select select
select select "default"
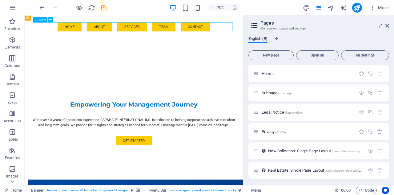
select select
select select "default"
select select
select select "default"
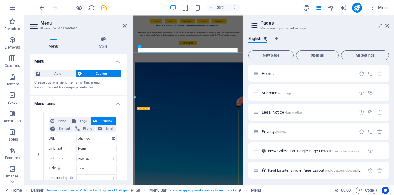
scroll to position [711, 0]
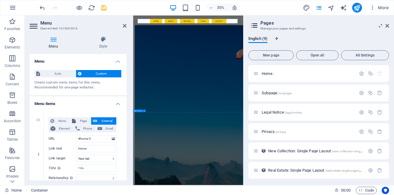
scroll to position [817, 0]
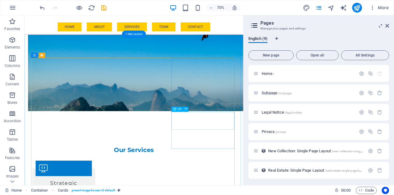
scroll to position [735, 0]
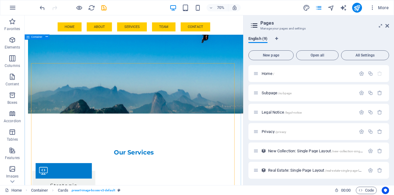
click at [28, 37] on icon at bounding box center [27, 36] width 3 height 5
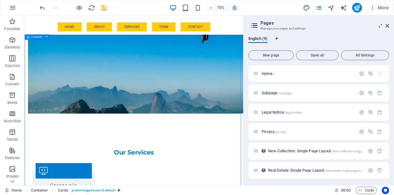
click at [28, 37] on icon at bounding box center [27, 36] width 3 height 5
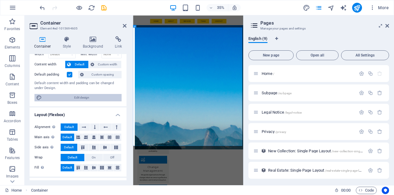
scroll to position [0, 0]
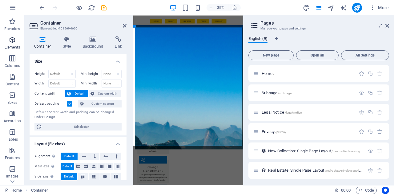
click at [15, 42] on icon "button" at bounding box center [12, 39] width 7 height 7
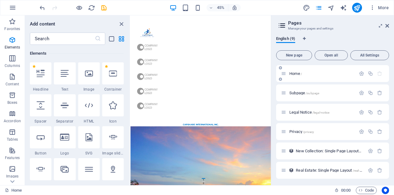
drag, startPoint x: 244, startPoint y: 74, endPoint x: 326, endPoint y: 75, distance: 81.9
click at [288, 75] on aside "Pages Manage your pages and settings English (9) New page Open all All Settings…" at bounding box center [332, 100] width 123 height 170
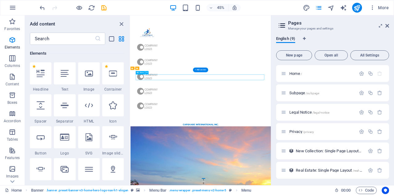
select select "default"
select select
select select "default"
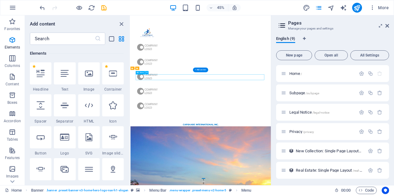
select select
select select "default"
select select
select select "default"
select select
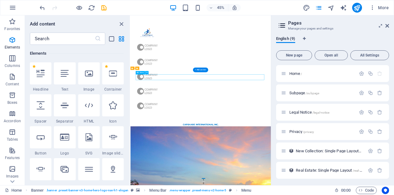
select select "default"
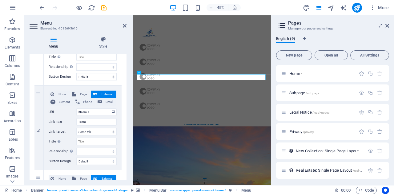
scroll to position [287, 0]
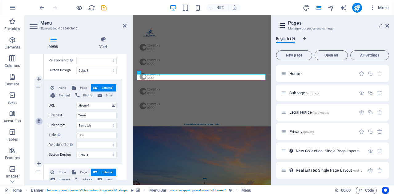
click at [40, 120] on icon at bounding box center [38, 121] width 3 height 4
select select
type input "#contact-us-1"
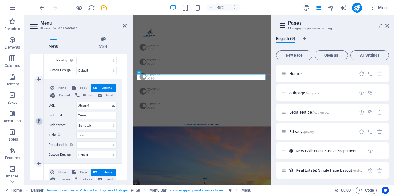
type input "Contact"
select select
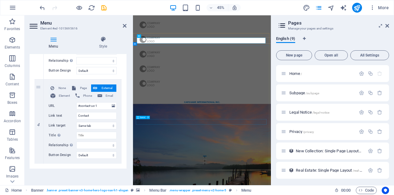
scroll to position [123, 0]
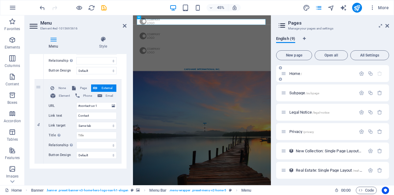
click at [288, 72] on p "Home /" at bounding box center [321, 74] width 65 height 4
click at [288, 44] on div "English (9)" at bounding box center [332, 42] width 113 height 12
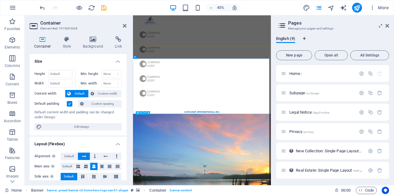
scroll to position [0, 0]
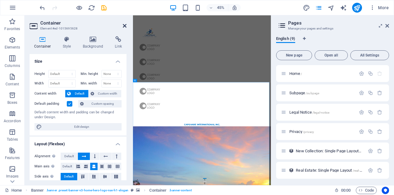
click at [126, 24] on icon at bounding box center [125, 25] width 4 height 5
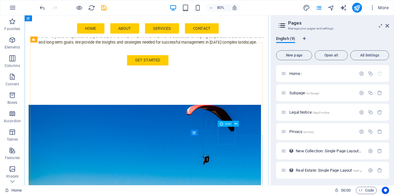
scroll to position [533, 0]
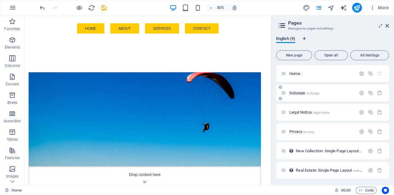
click at [288, 95] on div "Subpage /subpage" at bounding box center [318, 93] width 75 height 7
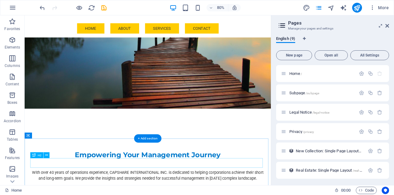
scroll to position [328, 0]
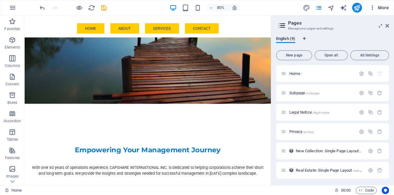
click at [288, 9] on span "More" at bounding box center [378, 8] width 19 height 6
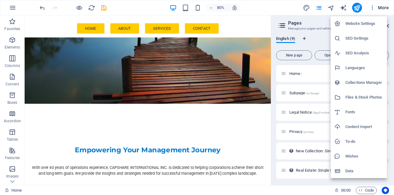
click at [257, 25] on div at bounding box center [197, 97] width 394 height 195
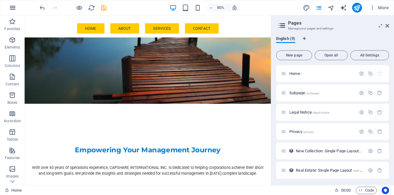
click at [12, 8] on icon "button" at bounding box center [12, 7] width 7 height 7
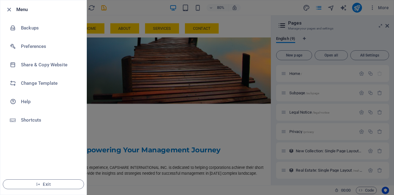
click at [12, 8] on icon "button" at bounding box center [9, 9] width 7 height 7
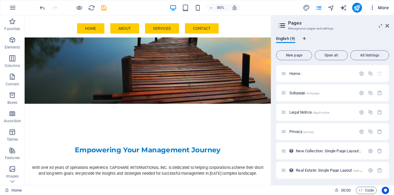
click at [288, 6] on span "More" at bounding box center [378, 8] width 19 height 6
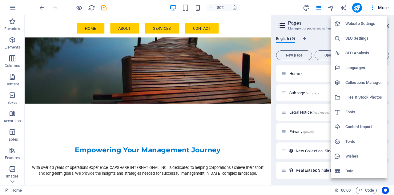
click at [288, 68] on h6 "Languages" at bounding box center [364, 67] width 38 height 7
select select "41"
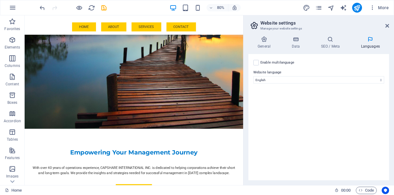
scroll to position [355, 0]
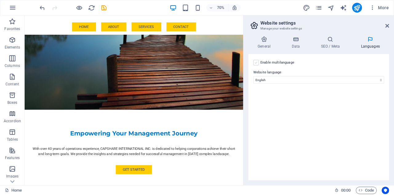
click at [257, 61] on label at bounding box center [256, 63] width 6 height 6
click at [0, 0] on input "Enable multilanguage To disable multilanguage delete all languages until only o…" at bounding box center [0, 0] width 0 height 0
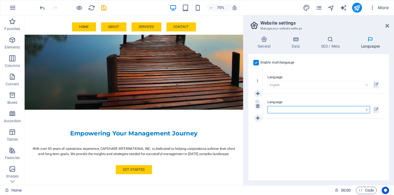
click at [288, 110] on select "Abkhazian Afar Afrikaans Akan Albanian Amharic Arabic Aragonese Armenian Assame…" at bounding box center [318, 109] width 102 height 7
select select "49"
click at [267, 106] on select "Abkhazian Afar Afrikaans Akan Albanian Amharic Arabic Aragonese Armenian Assame…" at bounding box center [318, 109] width 102 height 7
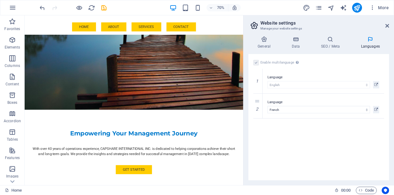
click at [288, 130] on div "Enable multilanguage To disable multilanguage delete all languages until only o…" at bounding box center [318, 117] width 141 height 126
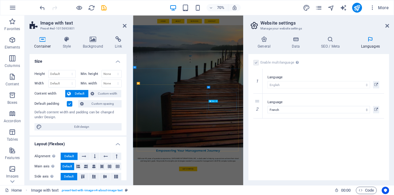
scroll to position [574, 0]
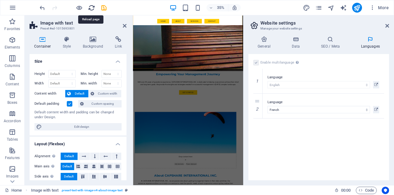
drag, startPoint x: 89, startPoint y: 5, endPoint x: 273, endPoint y: 7, distance: 183.4
click at [89, 5] on icon "reload" at bounding box center [91, 7] width 7 height 7
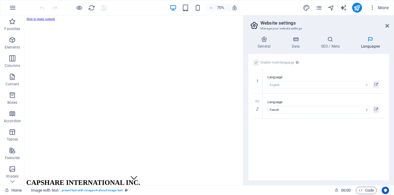
scroll to position [0, 0]
click at [262, 41] on icon at bounding box center [263, 39] width 31 height 6
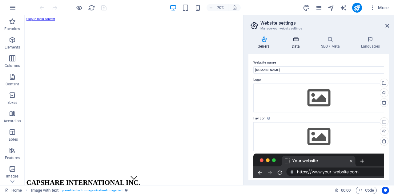
click at [288, 44] on h4 "Data" at bounding box center [296, 42] width 29 height 13
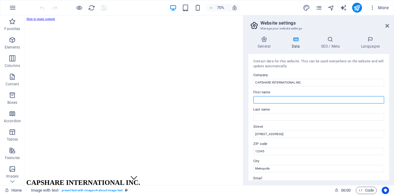
click at [266, 98] on input "First name" at bounding box center [318, 99] width 131 height 7
type input "Mario"
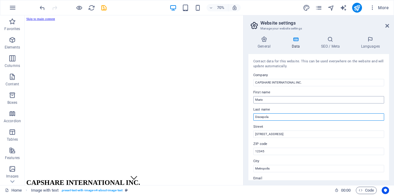
type input "Discepola"
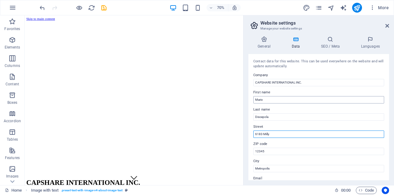
type input "6183 Milly"
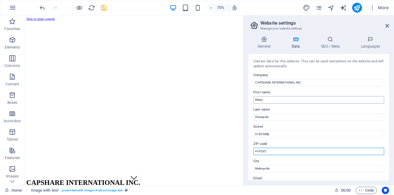
type input "H1P2X7"
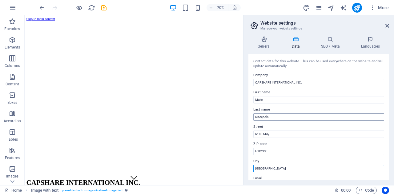
scroll to position [82, 0]
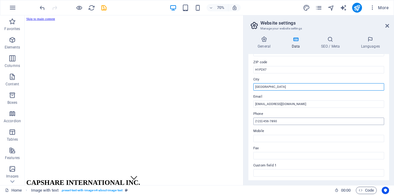
type input "Montreal"
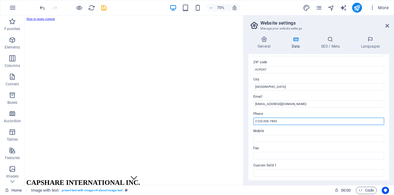
click at [286, 122] on input "(123) 456-7890" at bounding box center [318, 121] width 131 height 7
drag, startPoint x: 306, startPoint y: 135, endPoint x: 326, endPoint y: 163, distance: 33.8
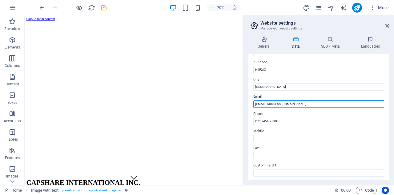
click at [288, 102] on input "[EMAIL_ADDRESS][DOMAIN_NAME]" at bounding box center [318, 104] width 131 height 7
drag, startPoint x: 301, startPoint y: 103, endPoint x: 247, endPoint y: 101, distance: 54.5
click at [247, 101] on div "General Data SEO / Meta Languages Website name capshare.ca Logo Drag files here…" at bounding box center [318, 108] width 150 height 154
type input "info@capshare.ca"
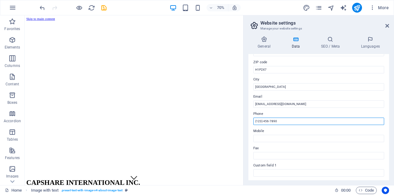
drag, startPoint x: 278, startPoint y: 121, endPoint x: 246, endPoint y: 119, distance: 32.0
click at [246, 119] on div "General Data SEO / Meta Languages Website name capshare.ca Logo Drag files here…" at bounding box center [318, 108] width 150 height 154
type input "514 927 6402"
click at [262, 142] on div "Contact data for this website. This can be used everywhere on the website and w…" at bounding box center [318, 117] width 141 height 126
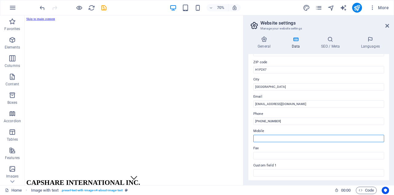
click at [262, 138] on input "Mobile" at bounding box center [318, 138] width 131 height 7
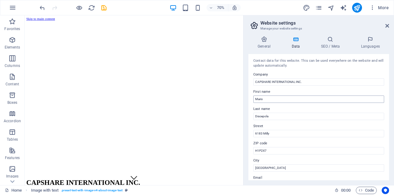
scroll to position [0, 0]
type input "514 927 6402"
click at [288, 26] on icon at bounding box center [387, 25] width 4 height 5
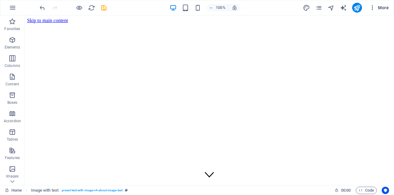
click at [288, 7] on span "More" at bounding box center [378, 8] width 19 height 6
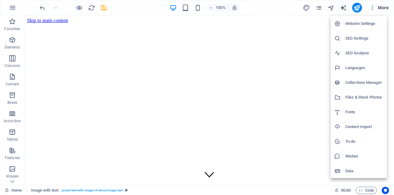
click at [288, 24] on h6 "Website Settings" at bounding box center [364, 23] width 38 height 7
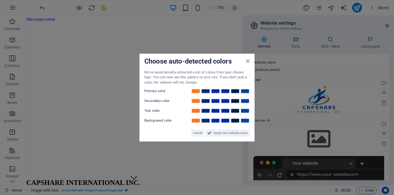
click at [250, 60] on div "Choose auto-detected colors We've automatically extracted a set of colors from …" at bounding box center [196, 98] width 115 height 88
click at [248, 59] on icon at bounding box center [248, 60] width 4 height 5
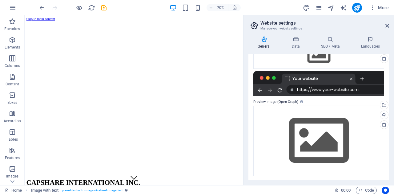
scroll to position [85, 0]
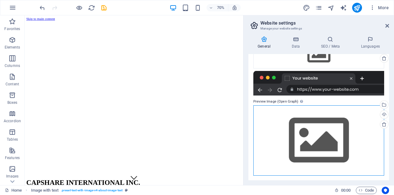
click at [288, 132] on div "Drag files here, click to choose files or select files from Files or our free s…" at bounding box center [318, 141] width 131 height 70
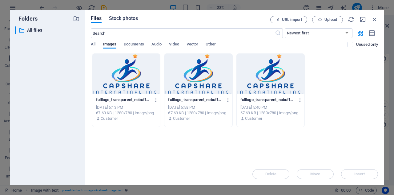
click at [122, 17] on span "Stock photos" at bounding box center [123, 18] width 29 height 7
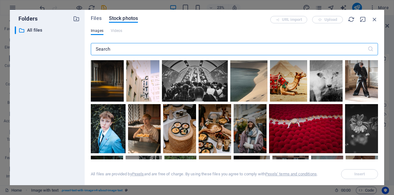
scroll to position [0, 0]
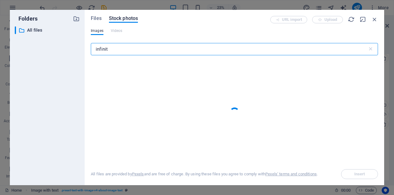
type input "infinity"
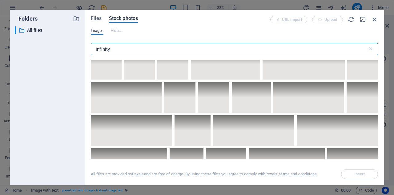
scroll to position [2174, 0]
